Goal: Information Seeking & Learning: Learn about a topic

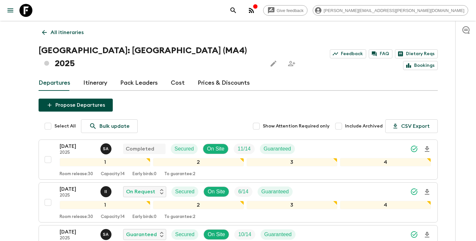
click at [237, 9] on icon "search adventures" at bounding box center [233, 10] width 8 height 8
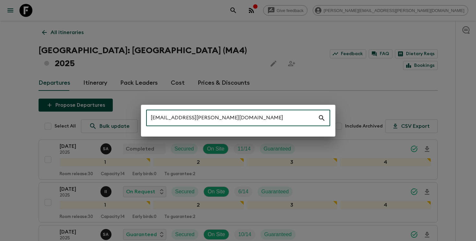
type input "[EMAIL_ADDRESS][PERSON_NAME][DOMAIN_NAME]"
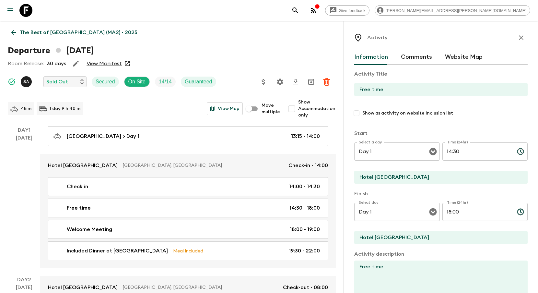
click at [56, 30] on p "The Best of [GEOGRAPHIC_DATA] (MA2) • 2025" at bounding box center [79, 33] width 118 height 8
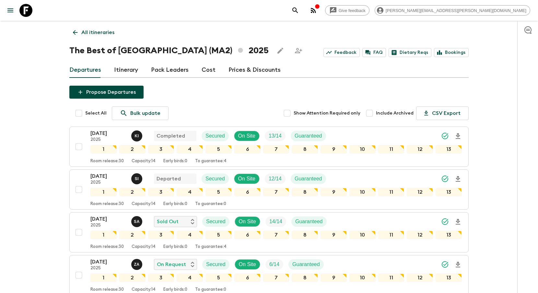
click at [298, 9] on icon "search adventures" at bounding box center [295, 10] width 6 height 6
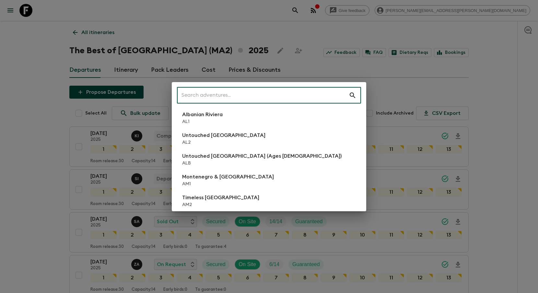
click at [312, 95] on input "text" at bounding box center [263, 95] width 172 height 18
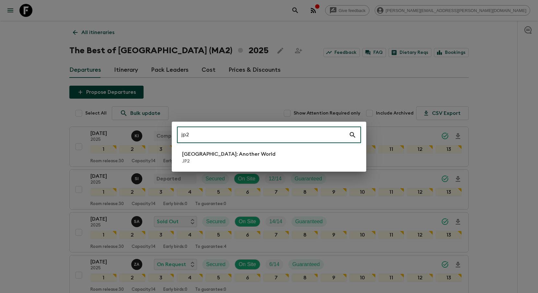
type input "jp2"
click at [270, 165] on li "[GEOGRAPHIC_DATA]: Another World JP2" at bounding box center [269, 157] width 184 height 18
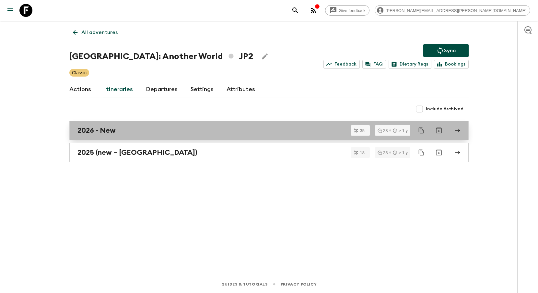
click at [240, 130] on div "2026 - New" at bounding box center [262, 130] width 371 height 8
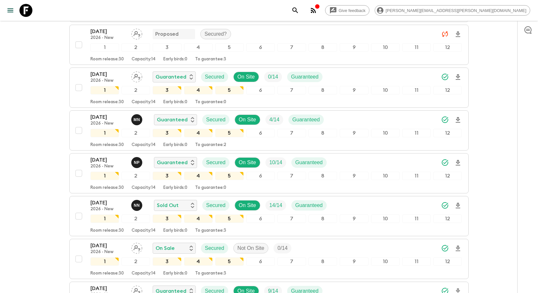
scroll to position [201, 0]
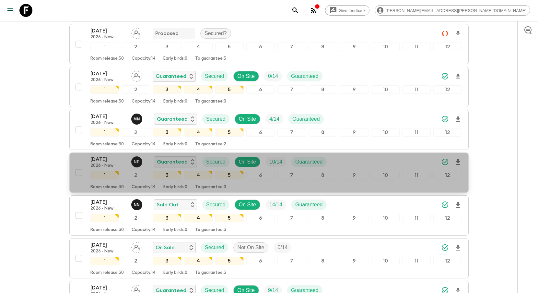
click at [381, 155] on div "[DATE] 2026 - New N P Guaranteed Secured On Site 10 / 14 Guaranteed 1 2 3 4 5 6…" at bounding box center [275, 172] width 371 height 34
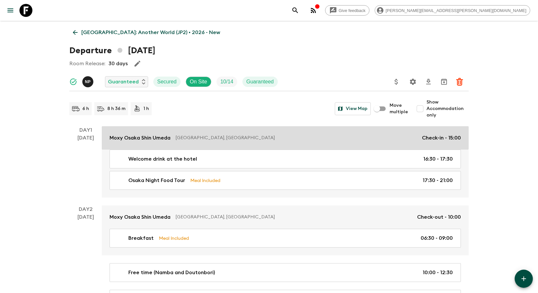
click at [179, 140] on p "[GEOGRAPHIC_DATA], [GEOGRAPHIC_DATA]" at bounding box center [296, 137] width 241 height 6
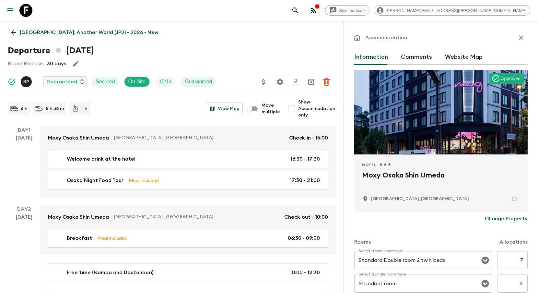
click at [389, 174] on h2 "Moxy Osaka Shin Umeda" at bounding box center [441, 180] width 158 height 21
copy div "Moxy Osaka Shin Umeda"
click at [299, 11] on icon "search adventures" at bounding box center [295, 10] width 8 height 8
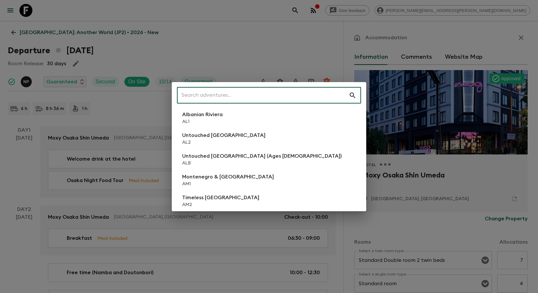
click at [304, 92] on input "text" at bounding box center [263, 95] width 172 height 18
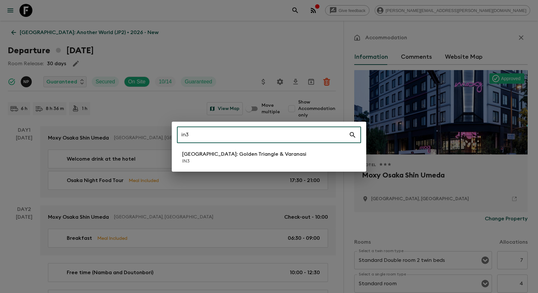
type input "in3"
click at [275, 158] on p "IN3" at bounding box center [244, 161] width 124 height 6
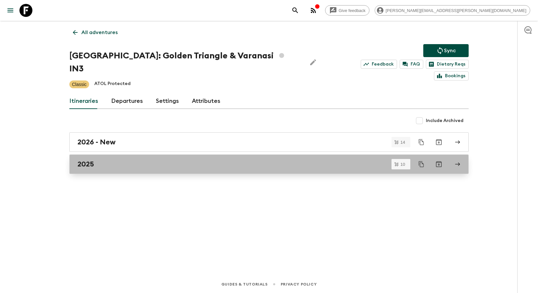
click at [344, 160] on div "2025" at bounding box center [262, 164] width 371 height 8
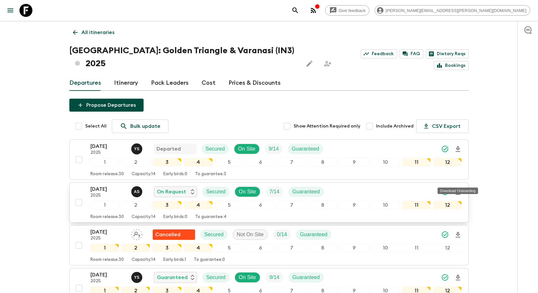
click at [458, 188] on icon "Download Onboarding" at bounding box center [458, 192] width 8 height 8
click at [299, 13] on icon "search adventures" at bounding box center [295, 10] width 8 height 8
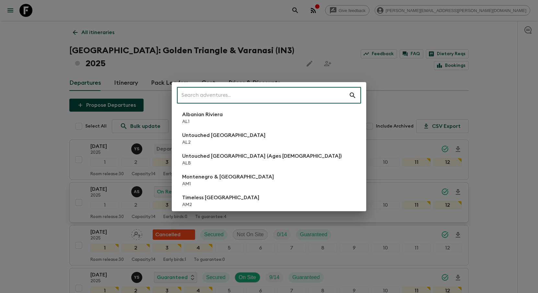
click at [304, 99] on input "text" at bounding box center [263, 95] width 172 height 18
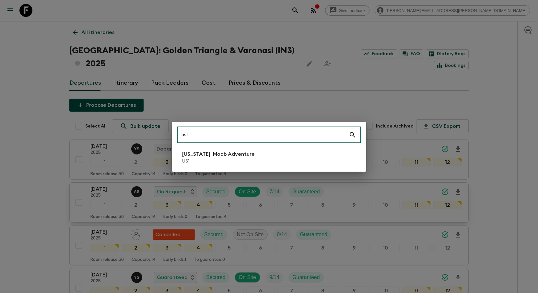
type input "us1"
click at [310, 153] on li "[US_STATE]: Moab Adventure US1" at bounding box center [269, 157] width 184 height 18
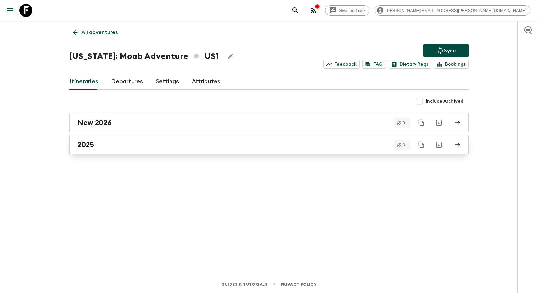
click at [312, 149] on link "2025" at bounding box center [268, 144] width 399 height 19
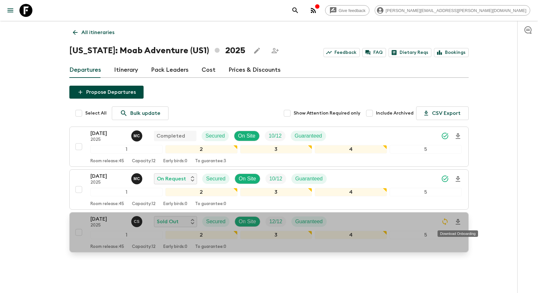
click at [458, 223] on icon "Download Onboarding" at bounding box center [458, 222] width 5 height 6
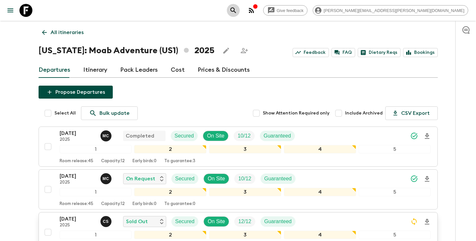
click at [236, 11] on icon "search adventures" at bounding box center [233, 10] width 6 height 6
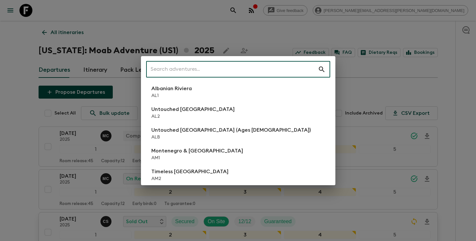
click at [277, 68] on input "text" at bounding box center [232, 69] width 172 height 18
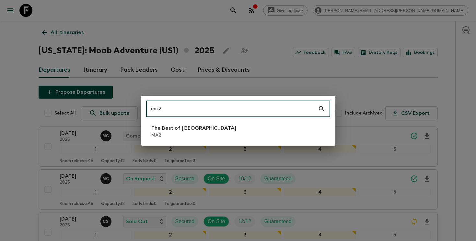
type input "ma2"
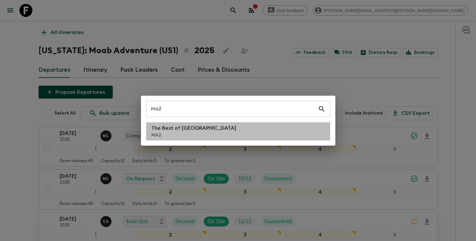
click at [239, 125] on li "The Best of [GEOGRAPHIC_DATA] MA2" at bounding box center [238, 131] width 184 height 18
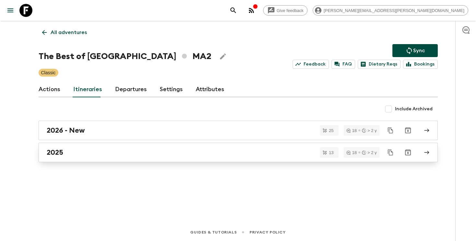
click at [218, 153] on div "2025" at bounding box center [232, 152] width 371 height 8
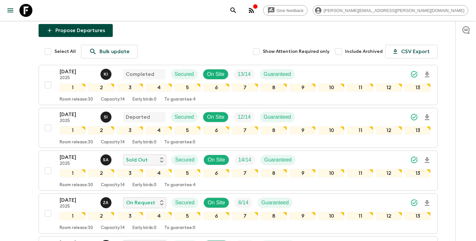
scroll to position [67, 0]
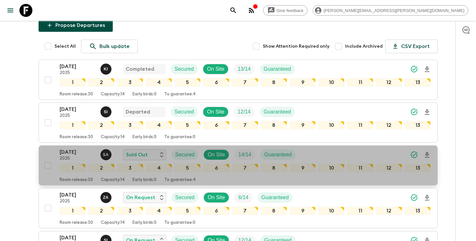
click at [311, 153] on div "[DATE] 2025 S A Sold Out Secured On Site 14 / 14 Guaranteed" at bounding box center [245, 154] width 371 height 13
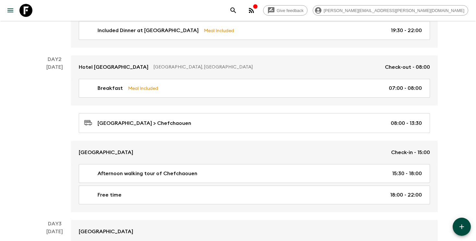
scroll to position [224, 0]
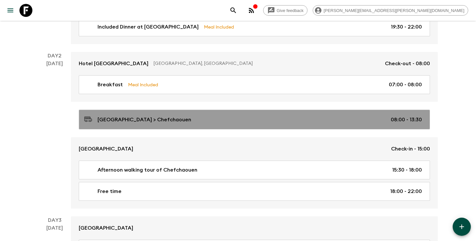
click at [153, 123] on div "[GEOGRAPHIC_DATA] > Chefchaouen 08:00 - 13:30" at bounding box center [253, 119] width 338 height 9
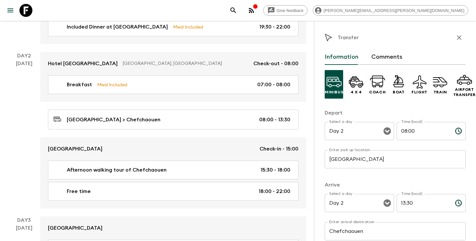
scroll to position [43, 0]
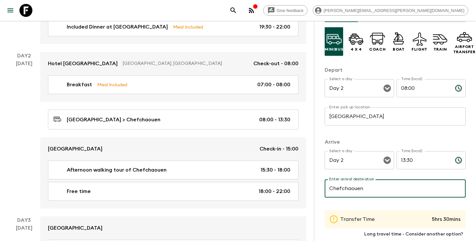
click at [340, 190] on input "Chefchaouen" at bounding box center [395, 188] width 141 height 18
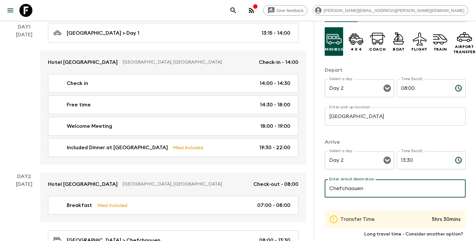
scroll to position [118, 0]
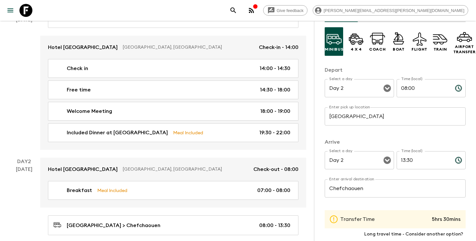
click at [318, 10] on div "Give feedback [PERSON_NAME][EMAIL_ADDRESS][PERSON_NAME][DOMAIN_NAME]" at bounding box center [238, 10] width 476 height 21
click at [237, 10] on icon "search adventures" at bounding box center [233, 10] width 8 height 8
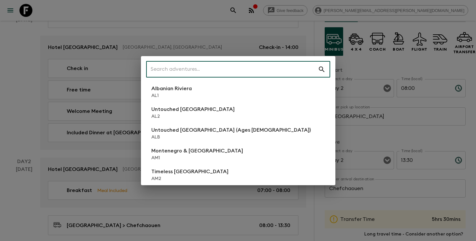
click at [269, 68] on input "text" at bounding box center [232, 69] width 172 height 18
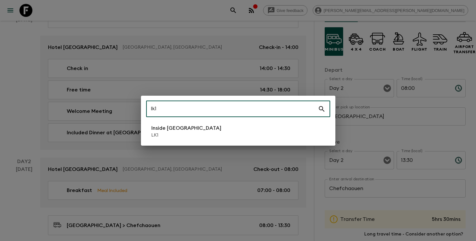
type input "lk1"
click at [228, 128] on li "Inside [GEOGRAPHIC_DATA] LK1" at bounding box center [238, 131] width 184 height 18
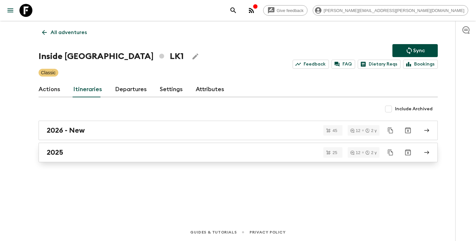
click at [117, 155] on div "2025" at bounding box center [232, 152] width 371 height 8
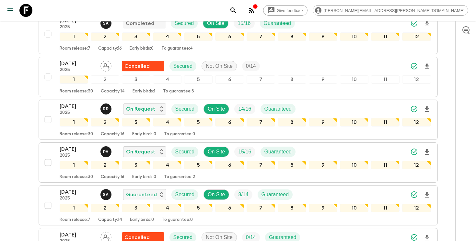
scroll to position [424, 0]
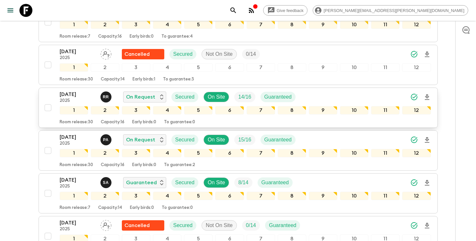
click at [320, 94] on div "[DATE] 2025 R R On Request Secured On Site 14 / 16 Guaranteed" at bounding box center [245, 96] width 371 height 13
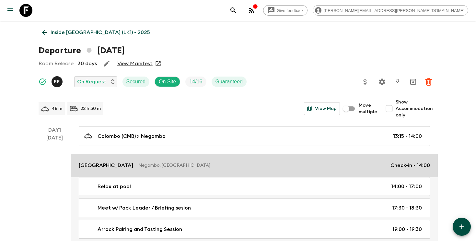
click at [269, 161] on link "Jetwing Lagoon Negombo, [GEOGRAPHIC_DATA] Check-in - 14:00" at bounding box center [254, 165] width 367 height 23
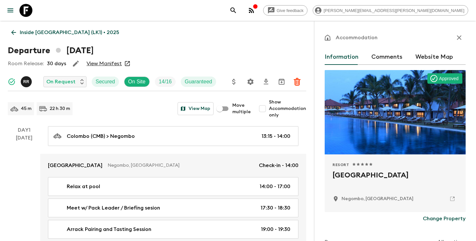
click at [369, 199] on p "Negombo, [GEOGRAPHIC_DATA]" at bounding box center [378, 198] width 72 height 6
click at [452, 198] on icon at bounding box center [452, 199] width 6 height 6
click at [236, 9] on icon "search adventures" at bounding box center [233, 10] width 6 height 6
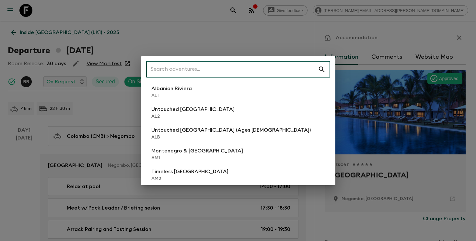
click at [228, 72] on input "text" at bounding box center [232, 69] width 172 height 18
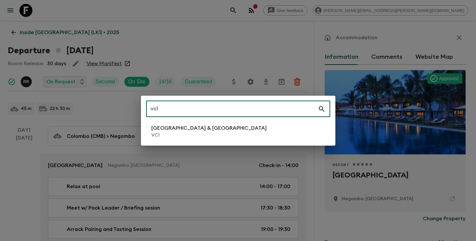
type input "vc1"
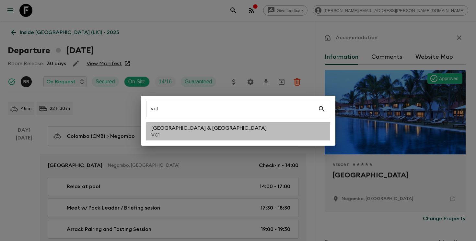
click at [208, 127] on li "Vietnam & Cambodia VC1" at bounding box center [238, 131] width 184 height 18
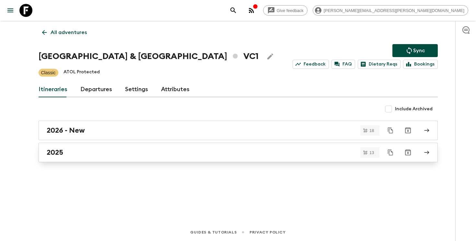
click at [63, 155] on div "2025" at bounding box center [232, 152] width 371 height 8
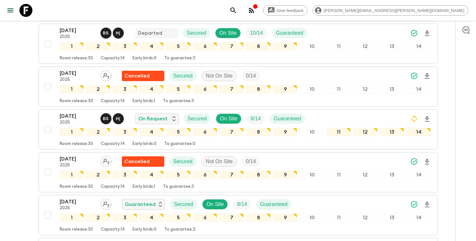
scroll to position [146, 0]
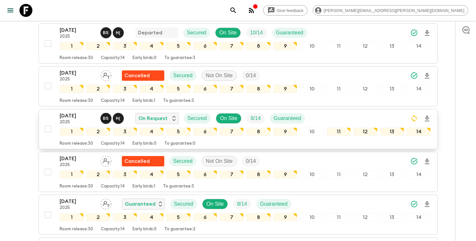
click at [344, 121] on div "[DATE] 2025 B S H ( On Request Secured On Site 8 / 14 Guaranteed" at bounding box center [245, 118] width 371 height 13
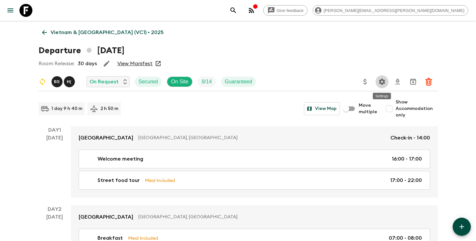
click at [383, 82] on icon "Settings" at bounding box center [382, 81] width 6 height 6
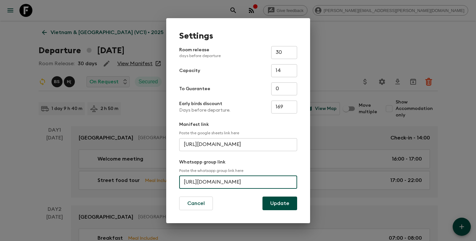
click at [225, 183] on input "[URL][DOMAIN_NAME]" at bounding box center [238, 182] width 118 height 13
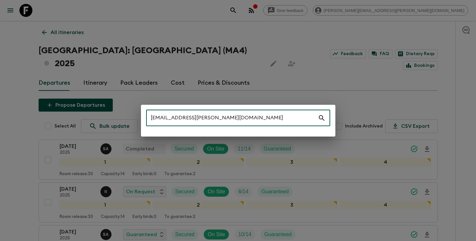
click at [230, 115] on input "[EMAIL_ADDRESS][PERSON_NAME][DOMAIN_NAME]" at bounding box center [232, 118] width 172 height 18
click at [230, 115] on input "bree.boudreau@gmail.com" at bounding box center [232, 118] width 172 height 18
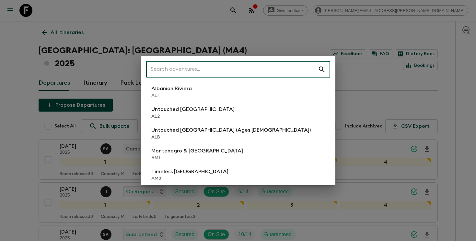
click at [285, 38] on div "​ Albanian Riviera AL1 Untouched Albania AL2 Untouched Albania (Ages 45-59) ALB…" at bounding box center [238, 120] width 476 height 241
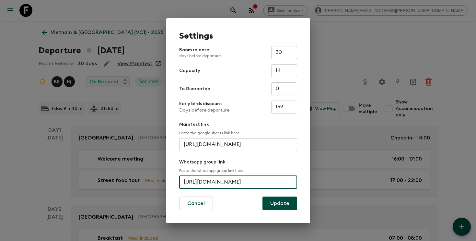
click at [334, 32] on div "Settings Room release days before departure 30 ​ Capacity 14 ​ To Guarantee 0 ​…" at bounding box center [238, 120] width 476 height 241
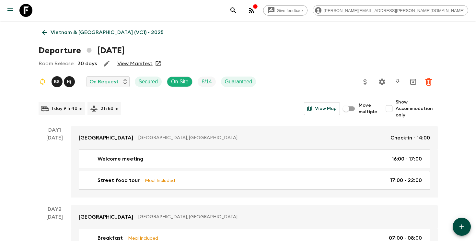
click at [237, 6] on icon "search adventures" at bounding box center [233, 10] width 8 height 8
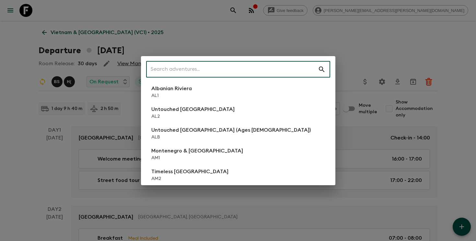
click at [269, 71] on input "text" at bounding box center [232, 69] width 172 height 18
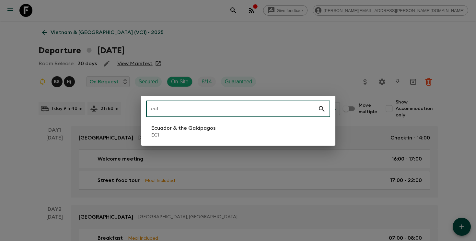
type input "ec1"
click at [208, 125] on p "Ecuador & the Galápagos" at bounding box center [183, 128] width 64 height 8
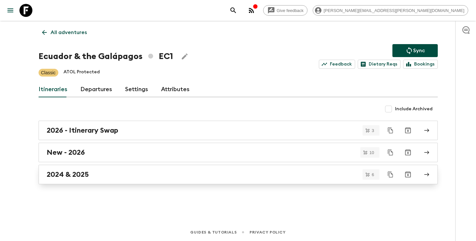
click at [117, 174] on div "2024 & 2025" at bounding box center [232, 174] width 371 height 8
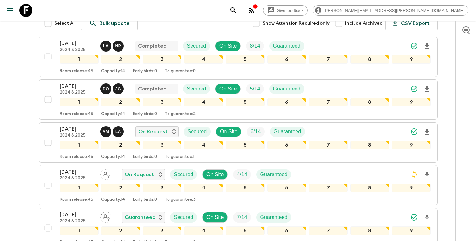
scroll to position [111, 0]
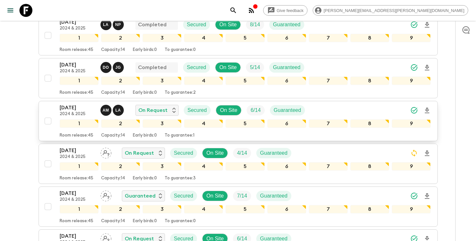
click at [426, 112] on icon "Download Onboarding" at bounding box center [427, 111] width 5 height 6
